Goal: Task Accomplishment & Management: Complete application form

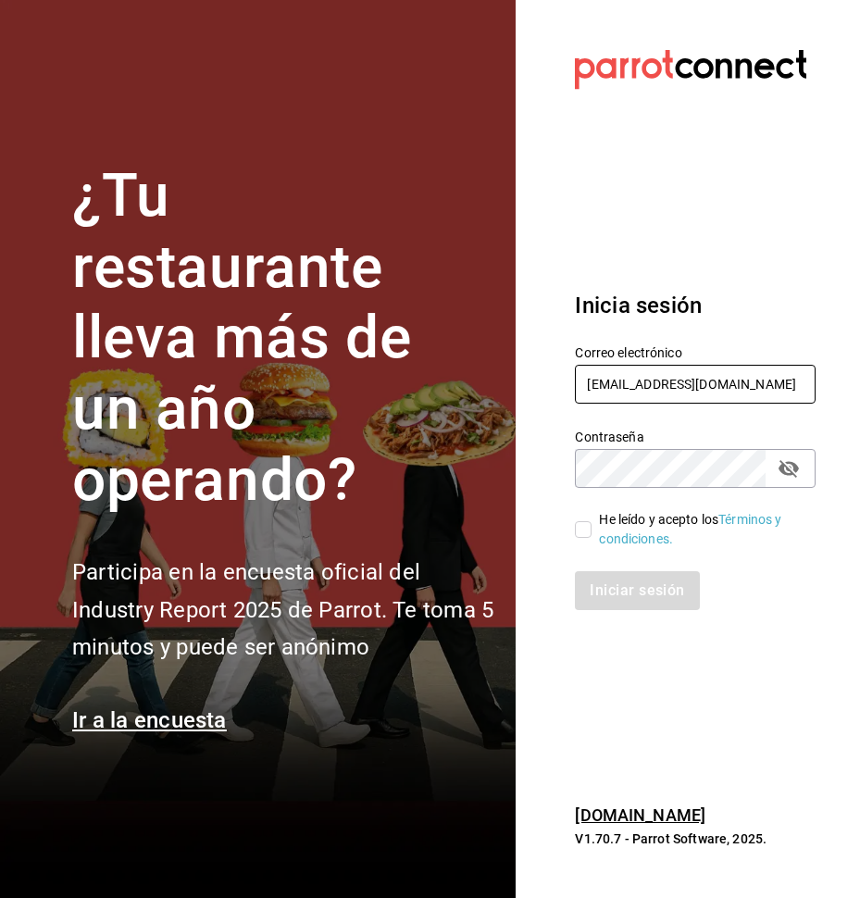
click at [738, 399] on input "montsesilvamu14@gmail.com" at bounding box center [695, 384] width 241 height 39
type input "facturas@tuesdaysnfridays.com"
click at [586, 525] on input "He leído y acepto los Términos y condiciones." at bounding box center [583, 529] width 17 height 17
checkbox input "true"
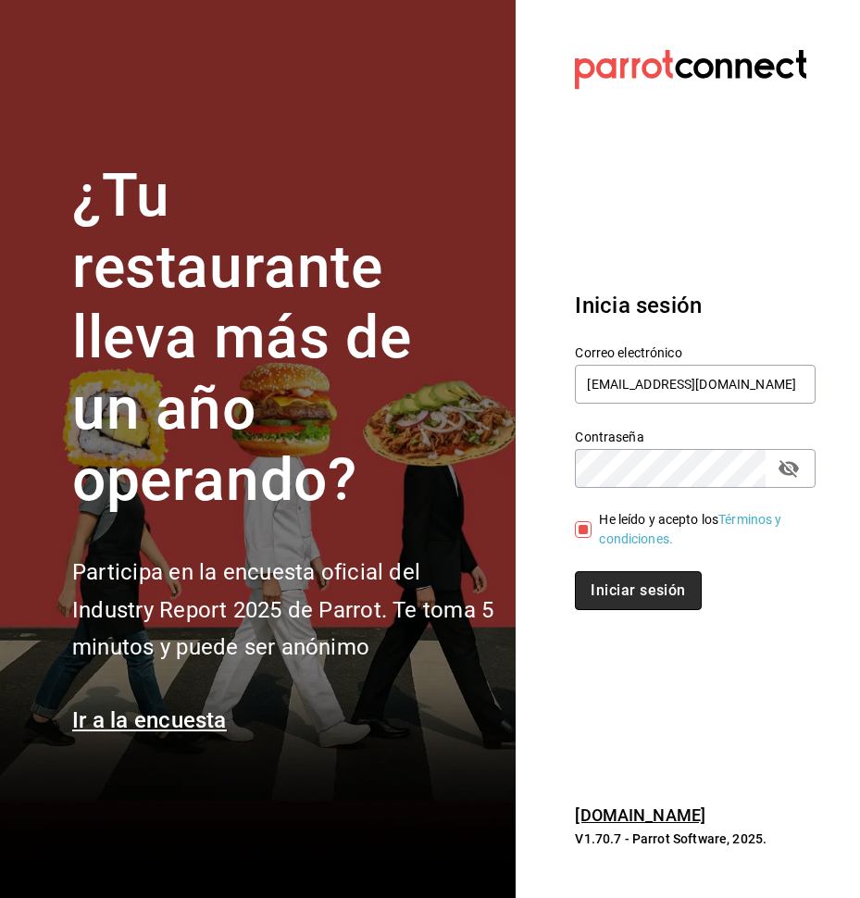
click at [638, 584] on button "Iniciar sesión" at bounding box center [638, 590] width 126 height 39
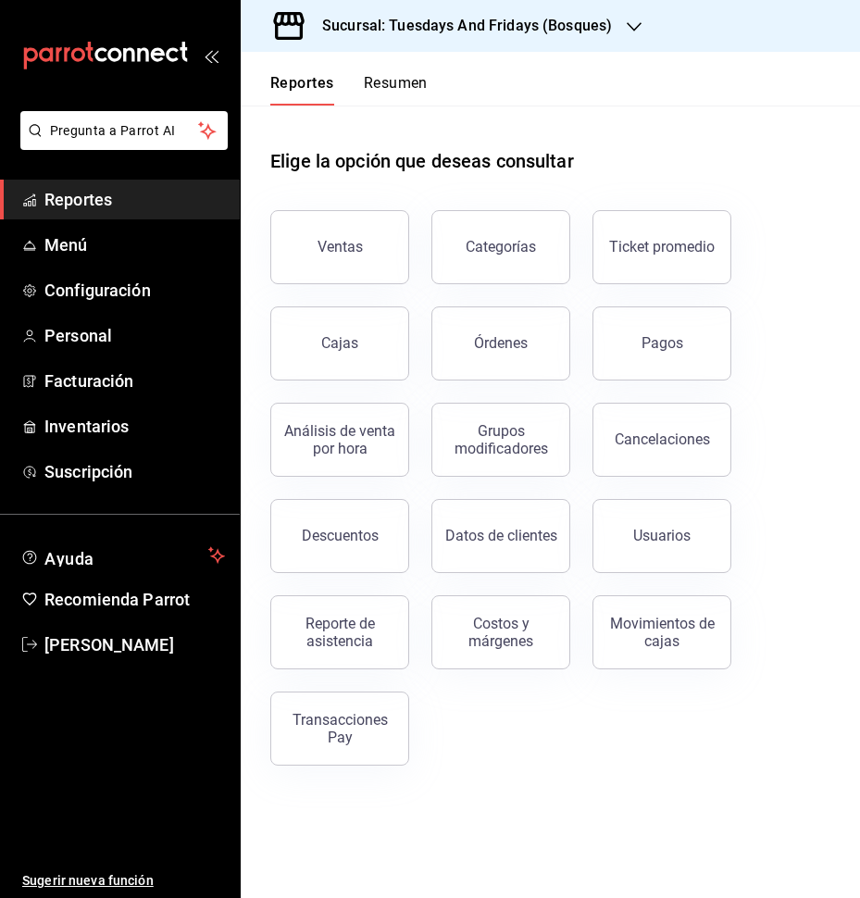
click at [590, 19] on h3 "Sucursal: Tuesdays And Fridays (Bosques)" at bounding box center [459, 26] width 305 height 22
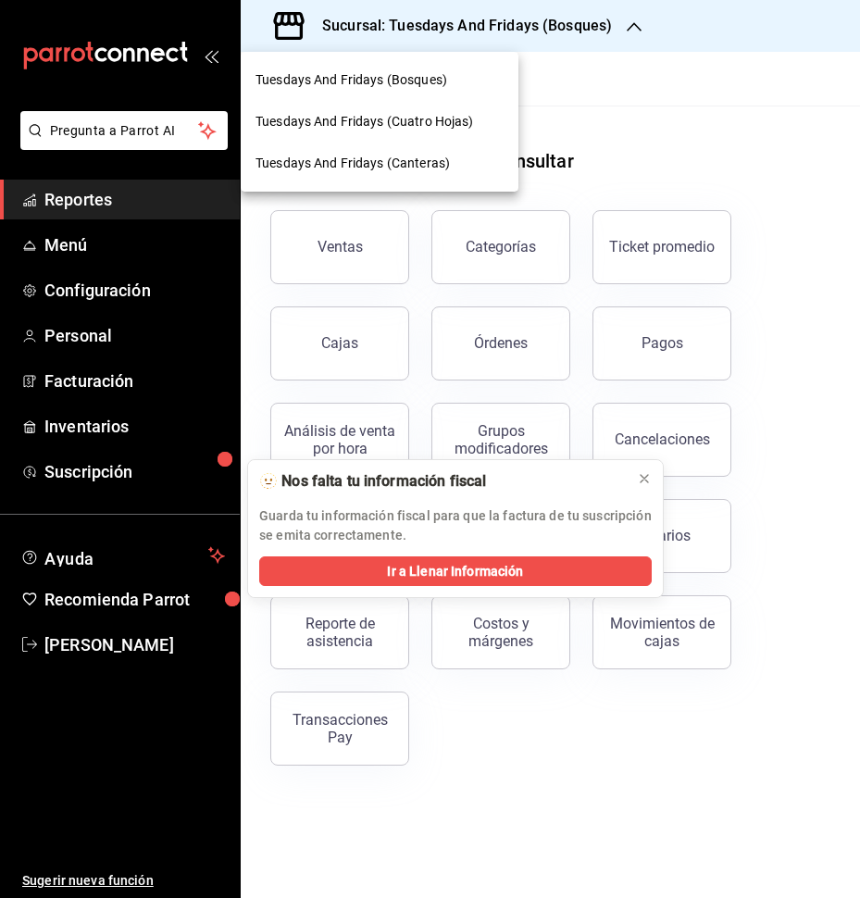
click at [414, 155] on span "Tuesdays And Fridays (Canteras)" at bounding box center [353, 163] width 194 height 19
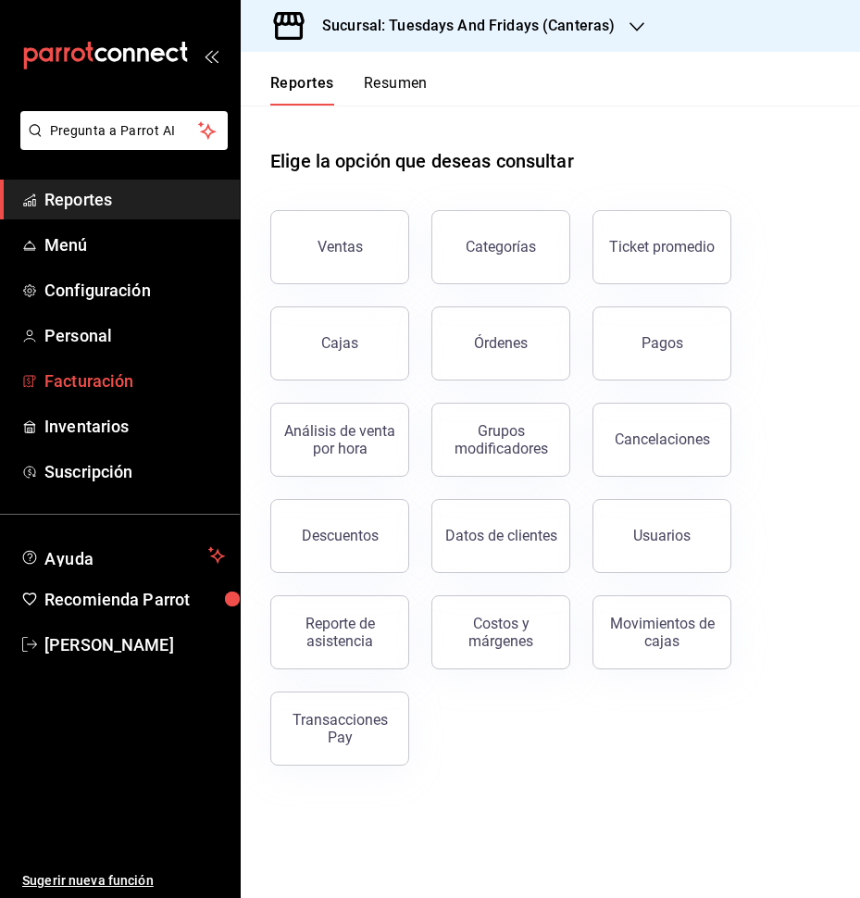
click at [106, 394] on link "Facturación" at bounding box center [120, 381] width 240 height 40
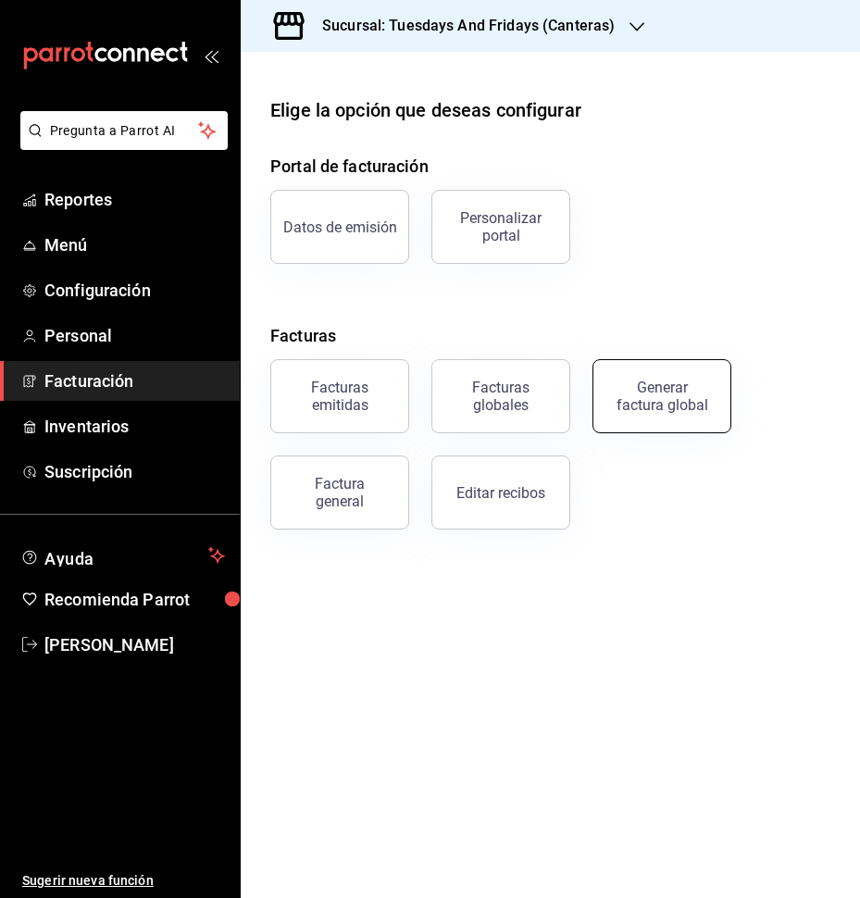
click at [647, 401] on div "Generar factura global" at bounding box center [662, 396] width 93 height 35
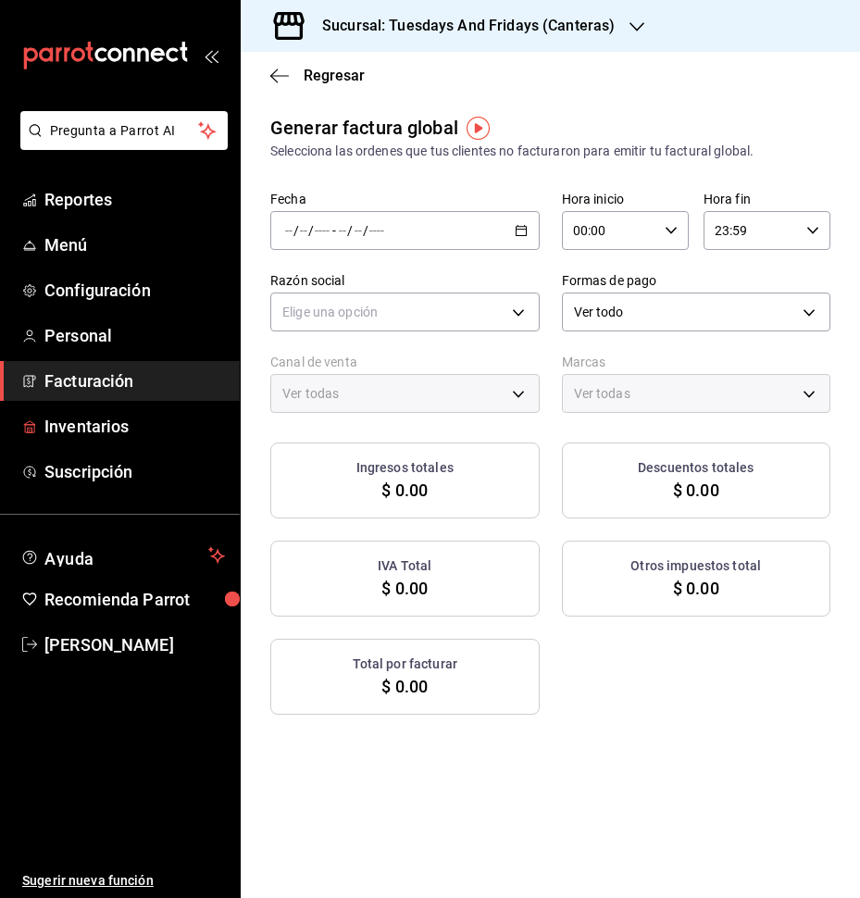
type input "PARROT,UBER_EATS,RAPPI,DIDI_FOOD,ONLINE"
click at [91, 392] on span "Facturación" at bounding box center [134, 381] width 181 height 25
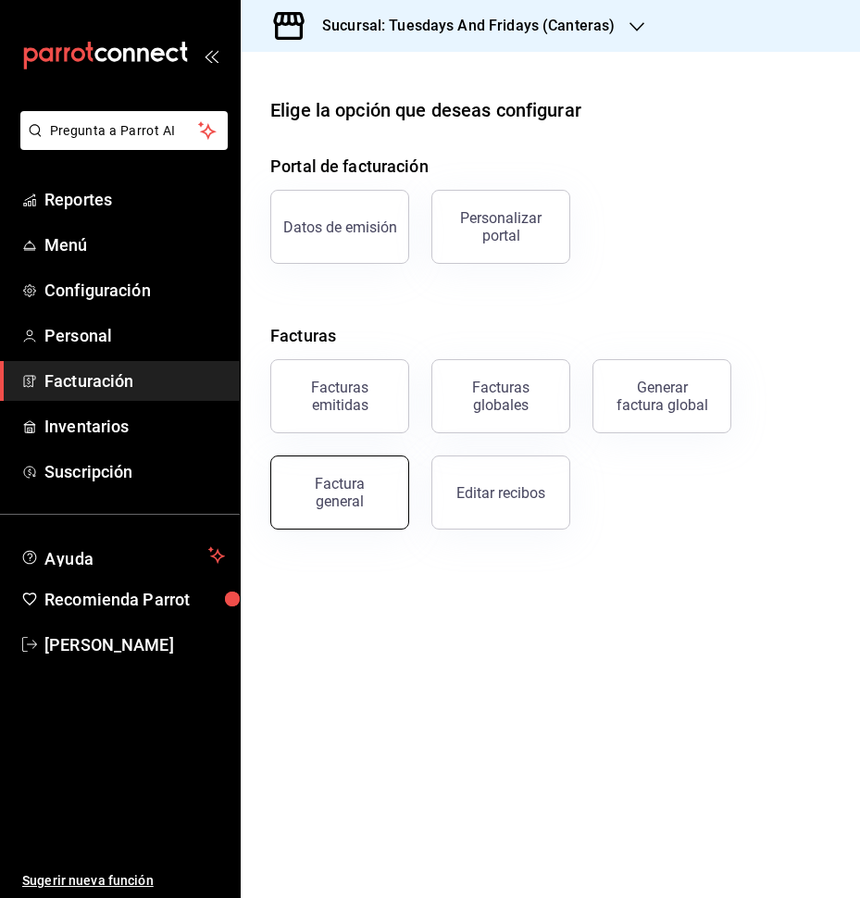
click at [327, 493] on div "Factura general" at bounding box center [340, 492] width 93 height 35
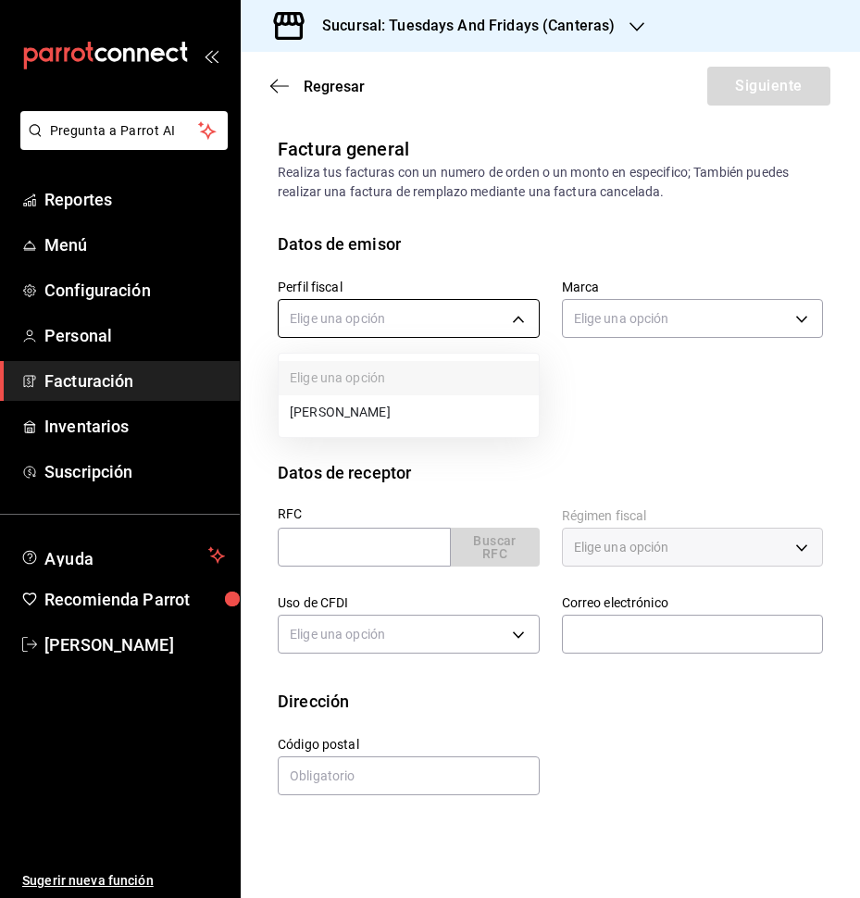
click at [441, 328] on body "Pregunta a Parrot AI Reportes Menú Configuración Personal Facturación Inventari…" at bounding box center [430, 449] width 860 height 898
click at [406, 404] on li "[PERSON_NAME]" at bounding box center [409, 412] width 260 height 34
type input "c9cd24ef-4caf-4a7b-8585-89d79b9dc07f"
type input "72192942-13c2-4f84-be82-f50c87f3379a"
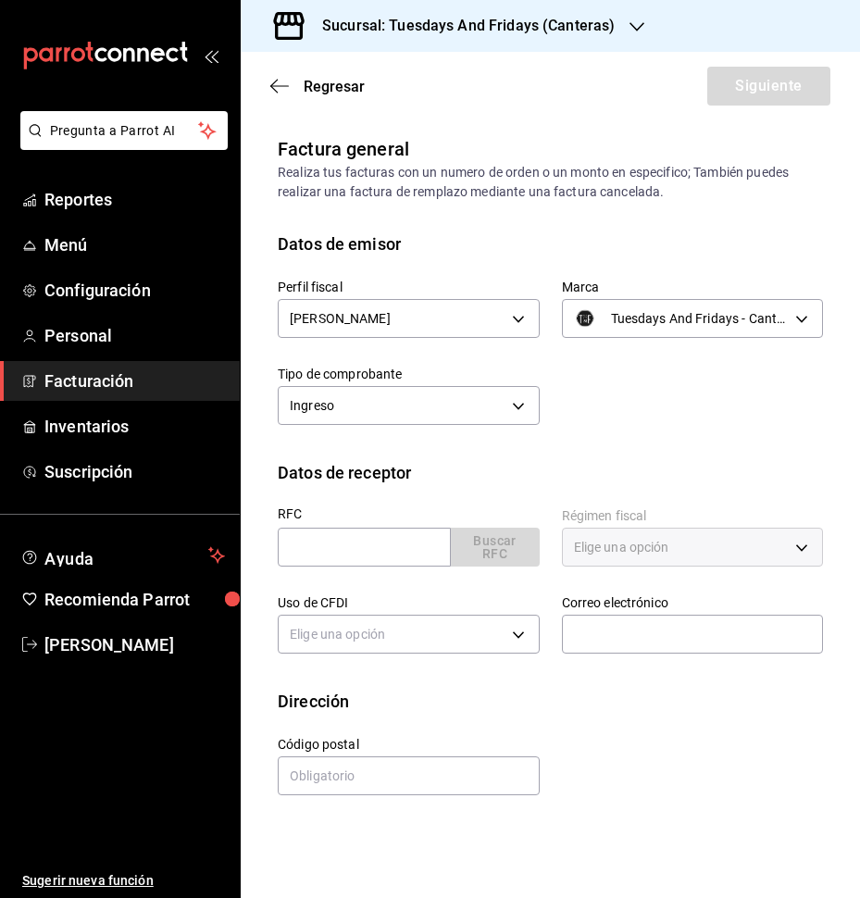
click at [362, 506] on div "RFC Buscar RFC" at bounding box center [398, 528] width 284 height 87
click at [356, 551] on input "text" at bounding box center [364, 547] width 173 height 39
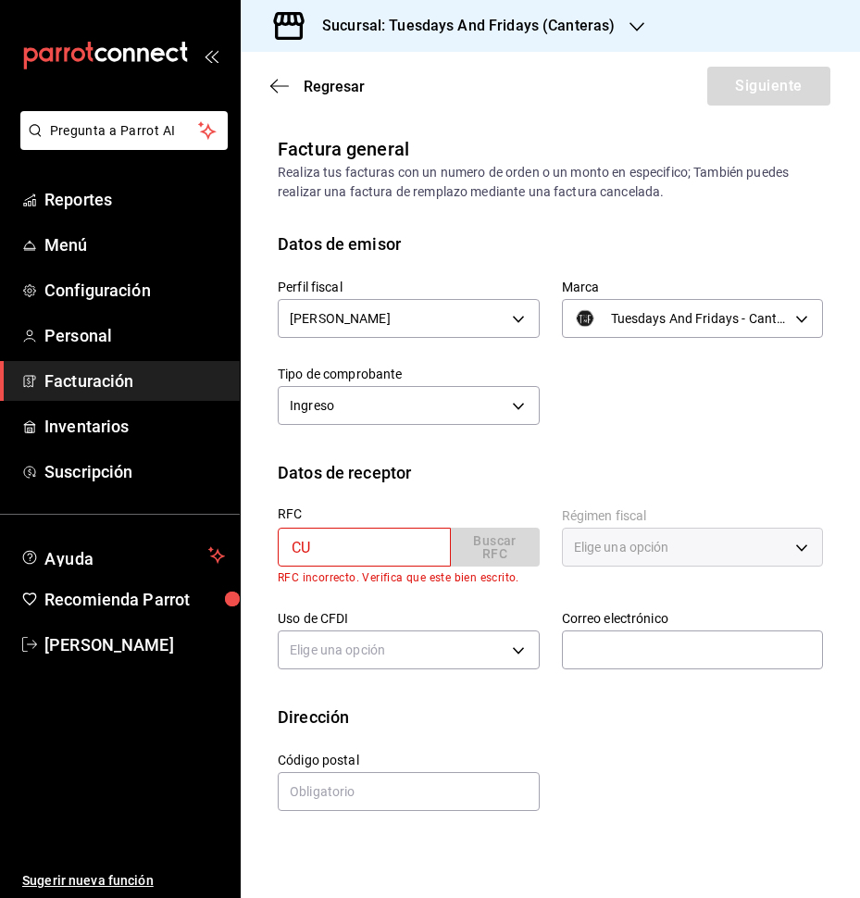
type input "CUTK810924N86"
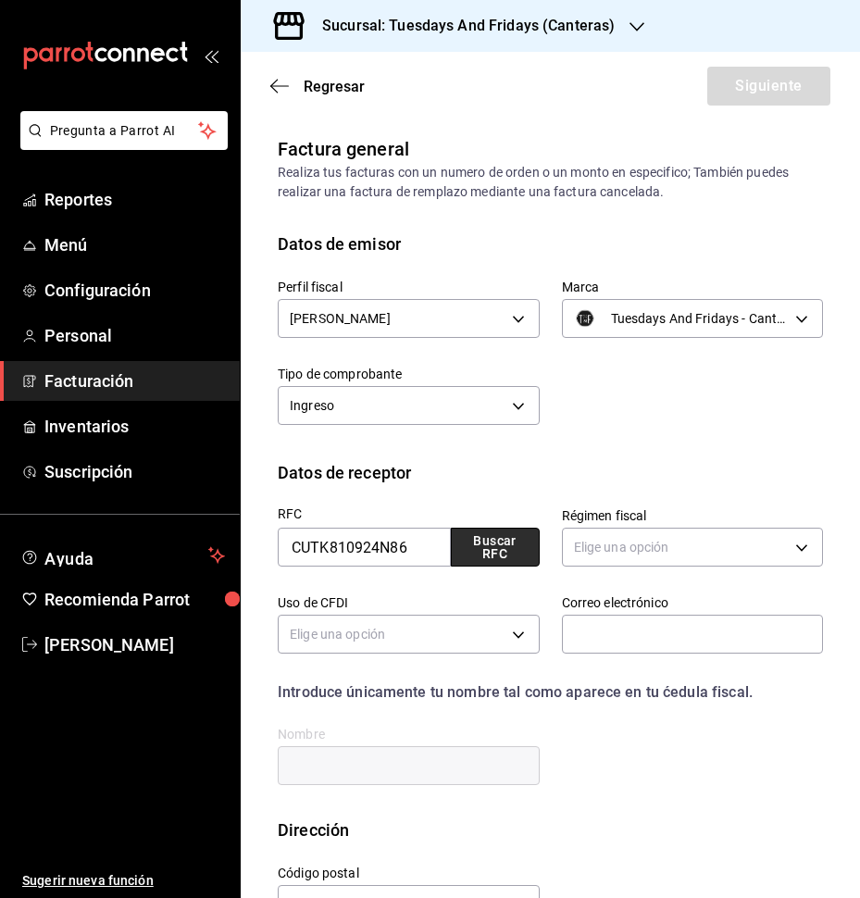
click at [501, 556] on button "Buscar RFC" at bounding box center [495, 547] width 89 height 39
type input "621"
type input "G03"
type input "[EMAIL_ADDRESS][DOMAIN_NAME]"
type input "20218"
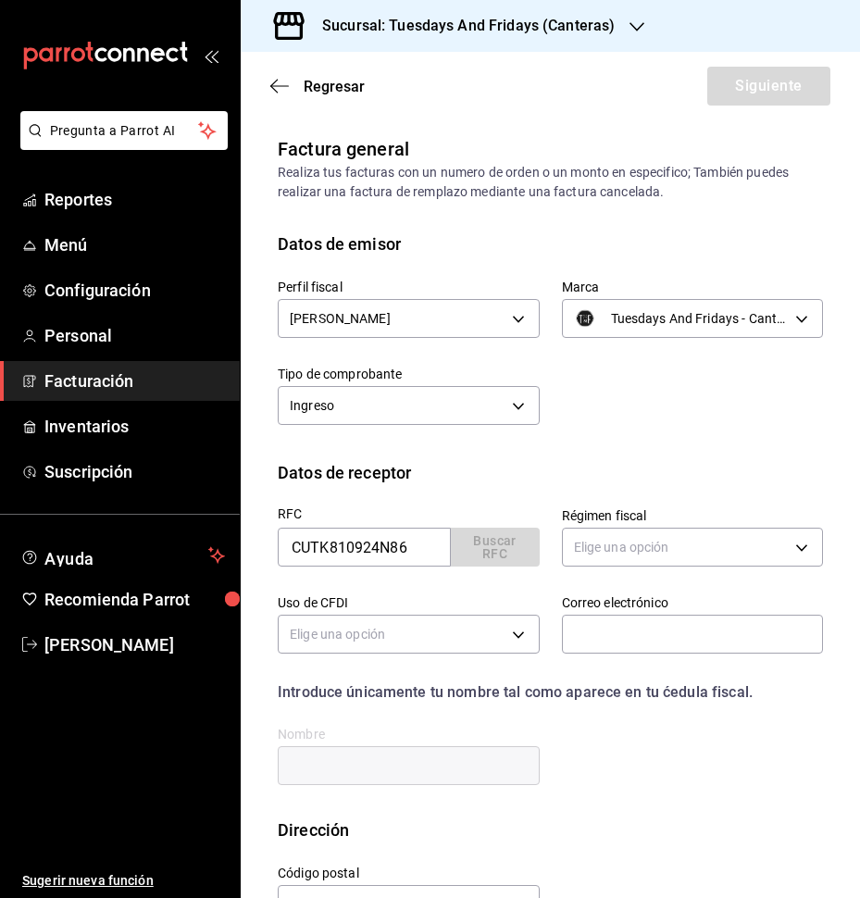
type input "[PERSON_NAME]"
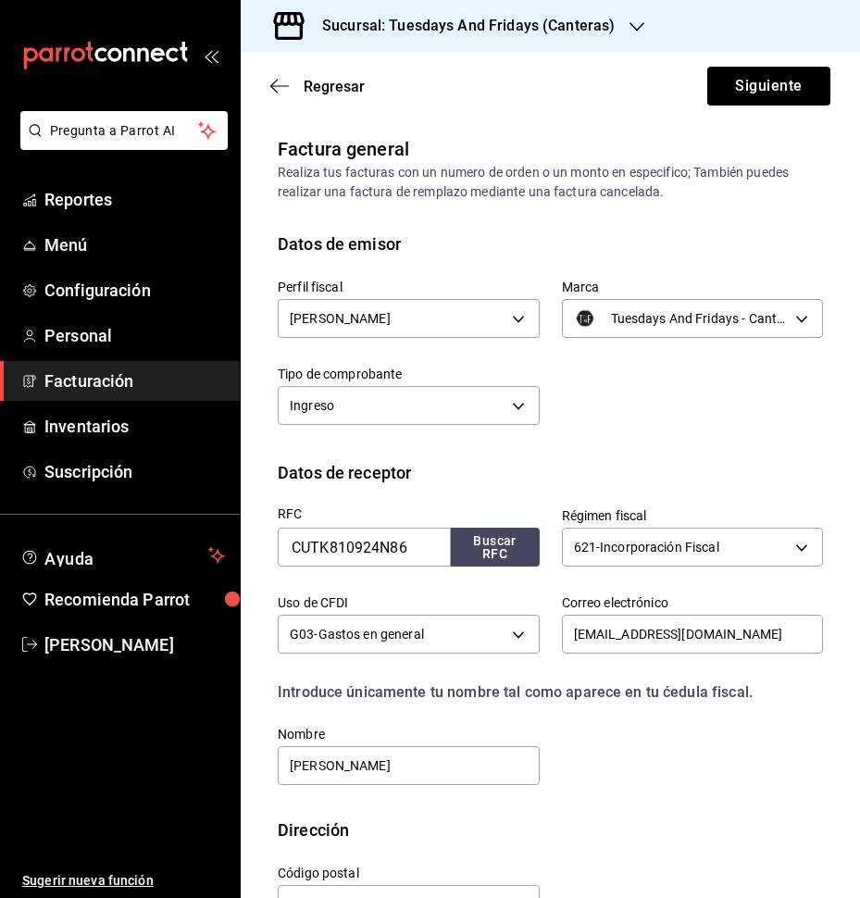
click at [668, 457] on div "Perfil fiscal [PERSON_NAME] c9cd24ef-4caf-4a7b-8585-89d79b9dc07f Marca Tuesdays…" at bounding box center [550, 358] width 545 height 204
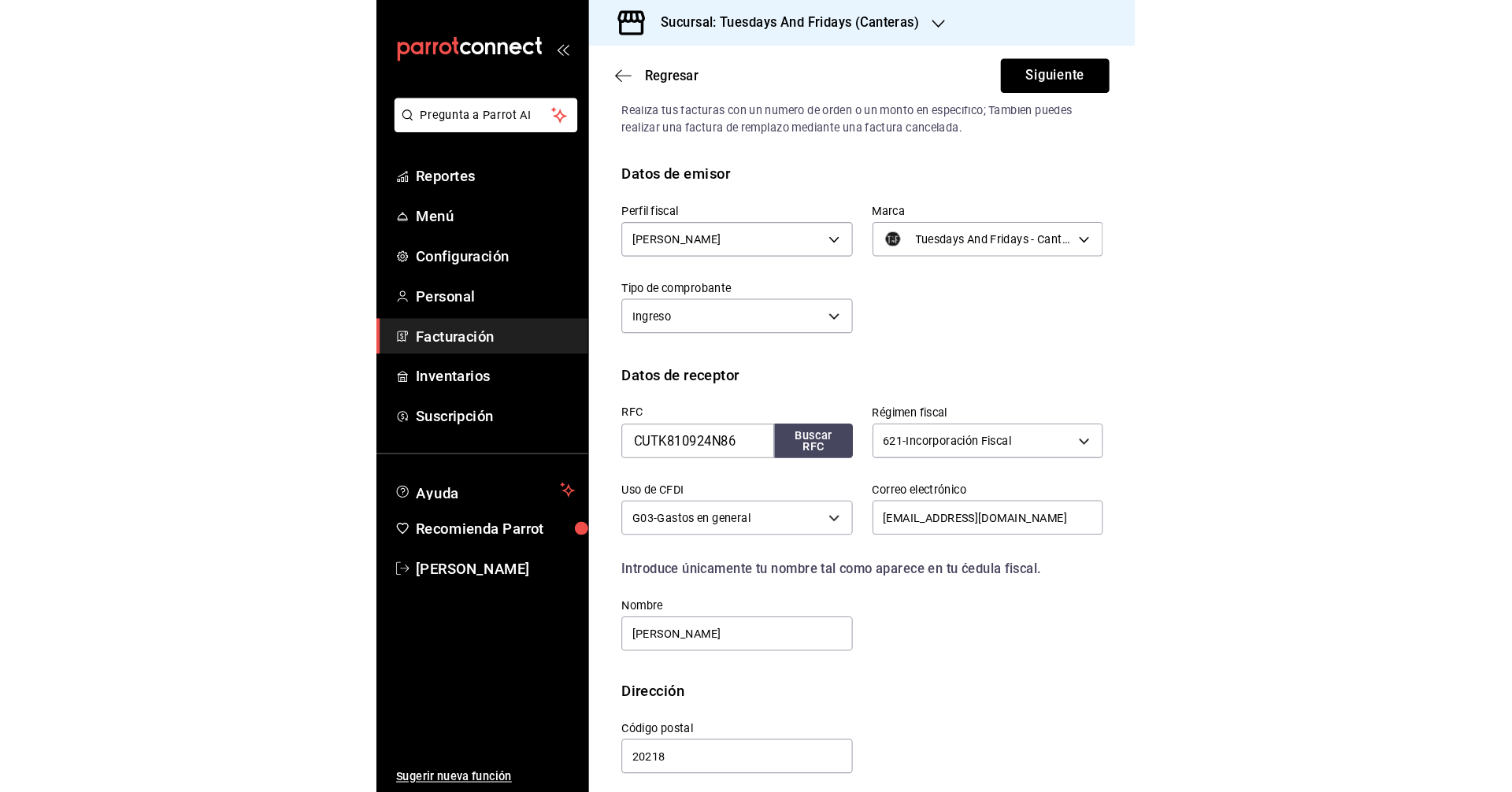
scroll to position [49, 0]
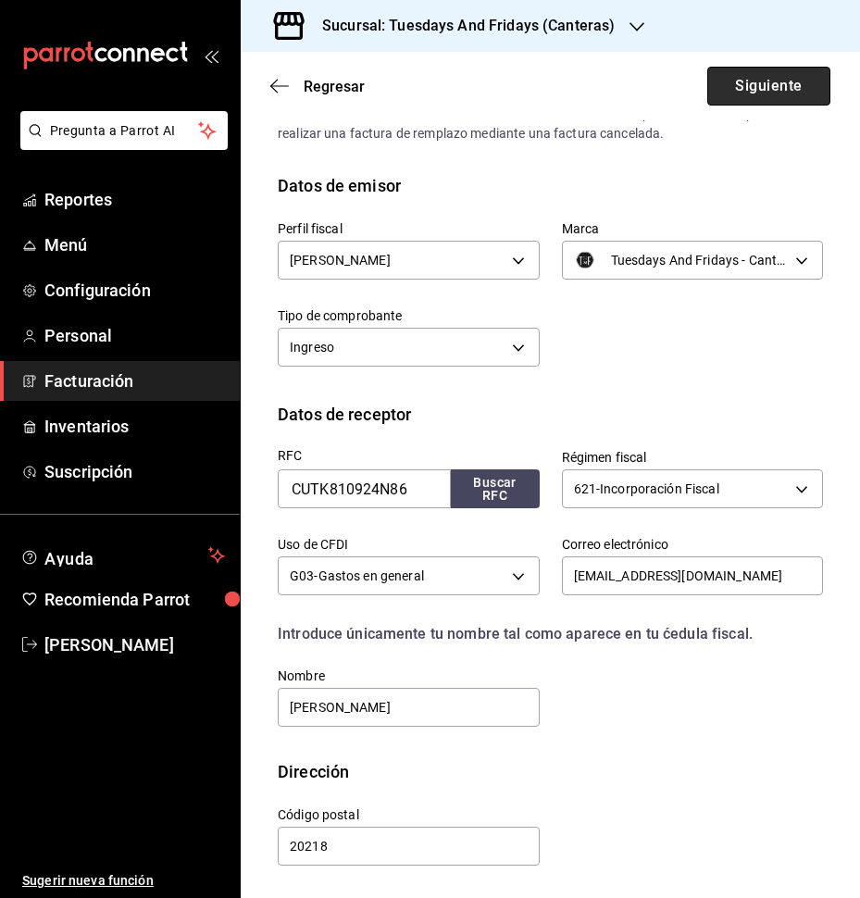
click at [741, 83] on button "Siguiente" at bounding box center [768, 86] width 123 height 39
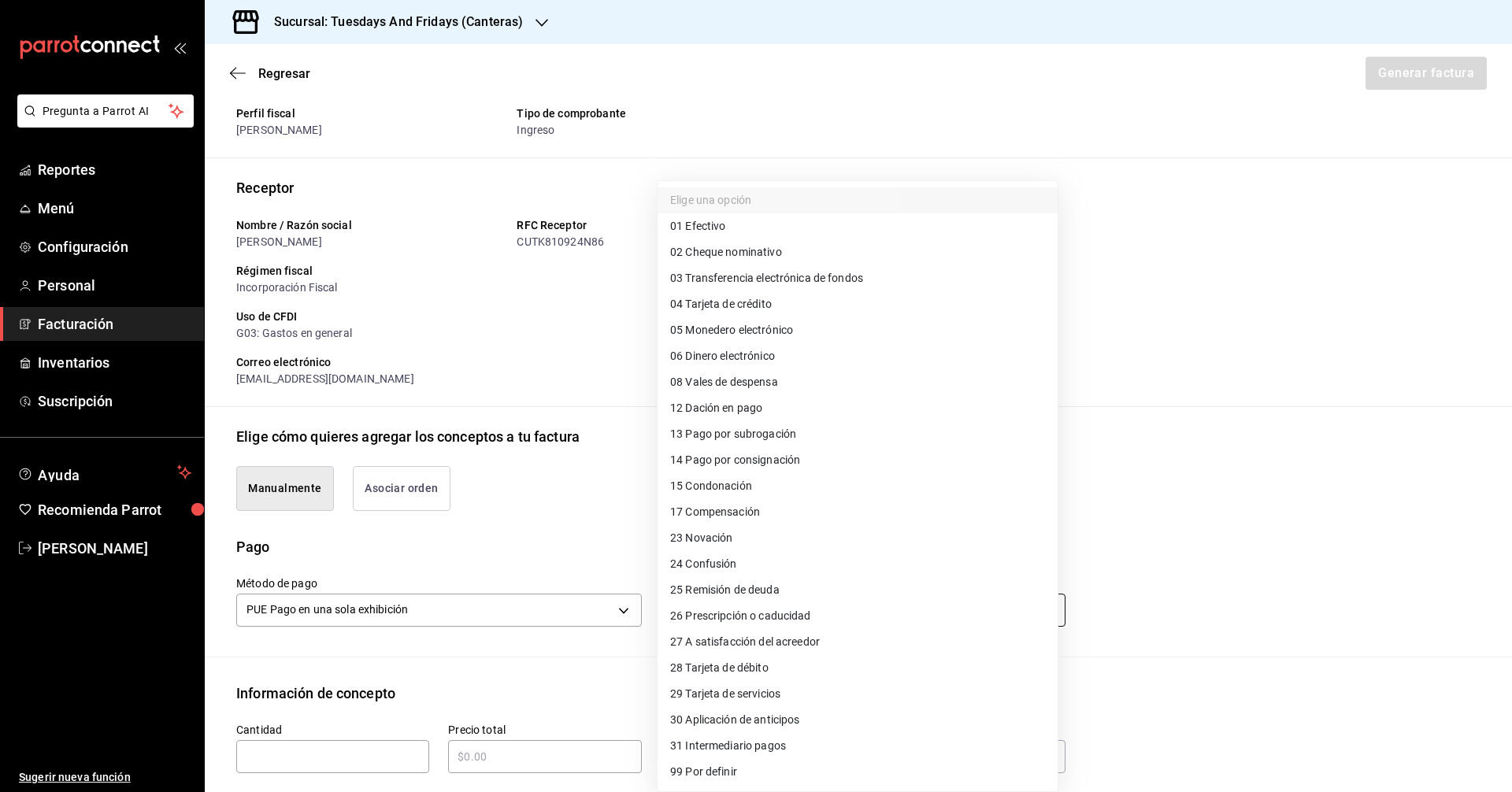
click at [730, 611] on body "Pregunta a Parrot AI Reportes Menú Configuración Personal Facturación Inventari…" at bounding box center [756, 396] width 1512 height 792
click at [730, 279] on span "03 Transferencia electrónica de fondos" at bounding box center [766, 278] width 193 height 16
type input "03"
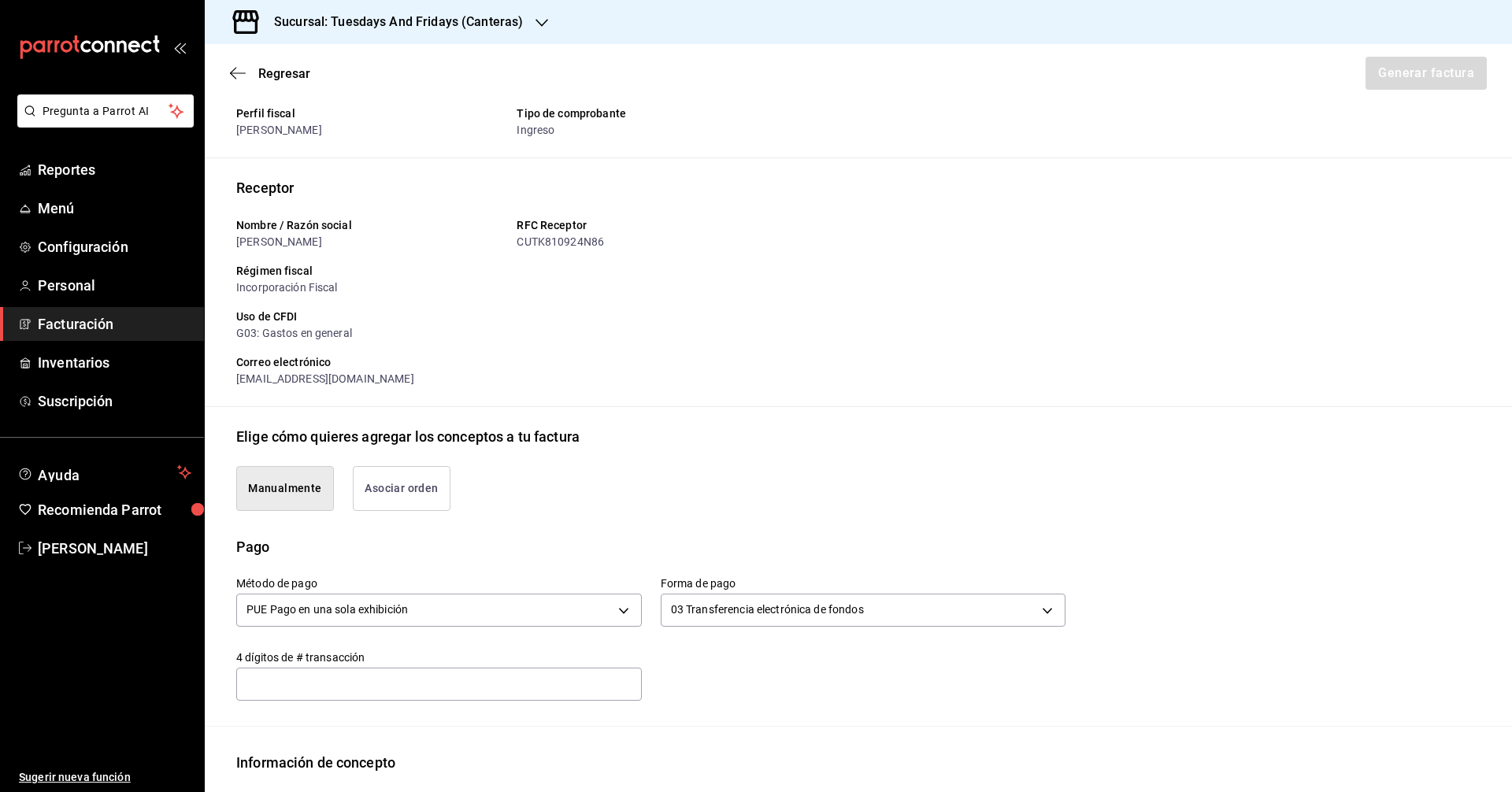
click at [631, 543] on div "Pago" at bounding box center [858, 547] width 1244 height 21
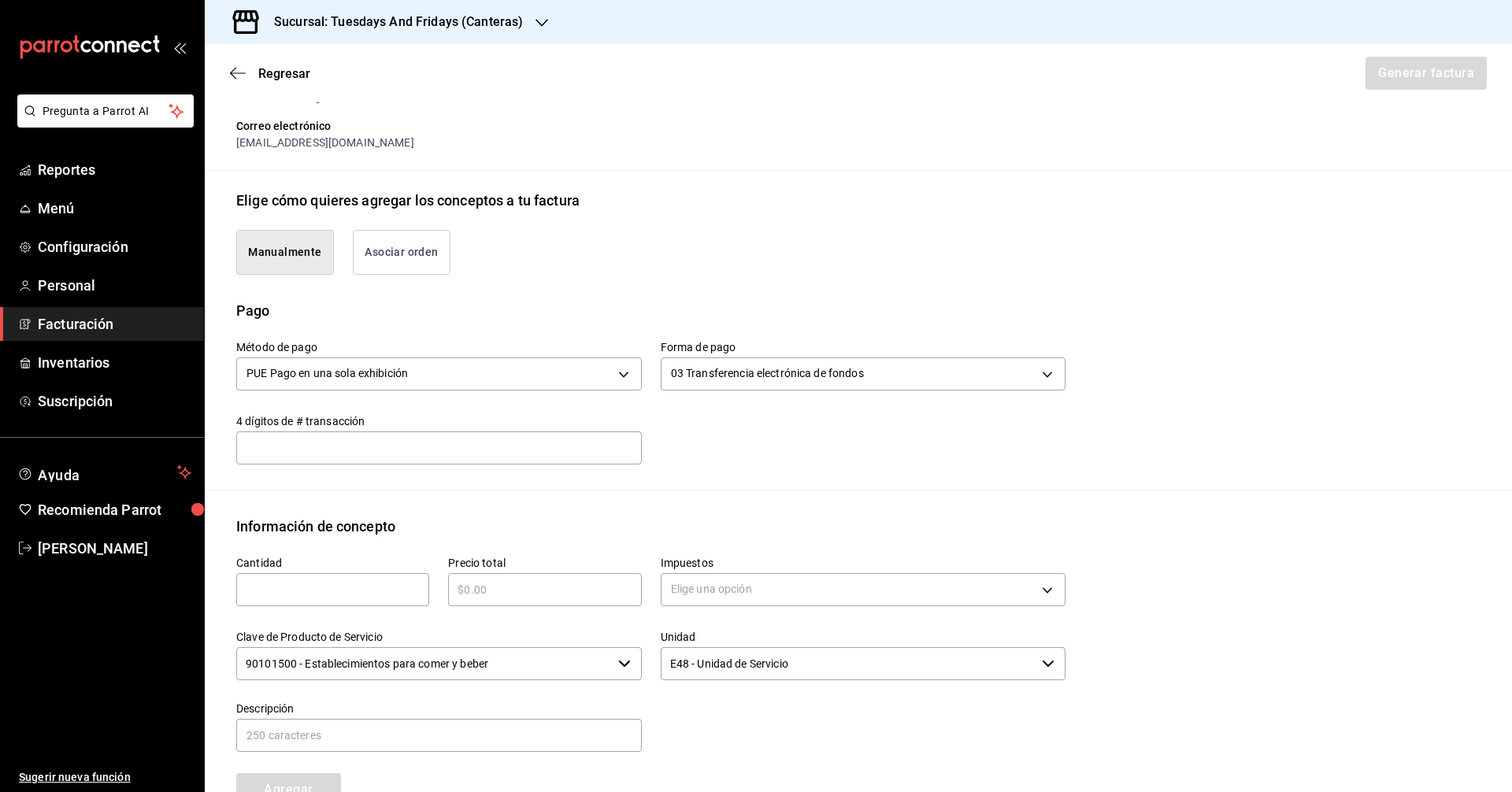
click at [520, 457] on input "text" at bounding box center [439, 447] width 406 height 31
type input "5454"
